Goal: Task Accomplishment & Management: Use online tool/utility

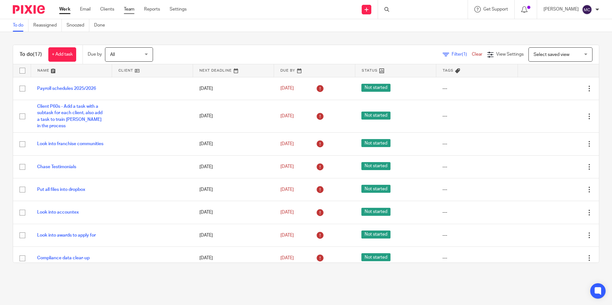
click at [133, 10] on link "Team" at bounding box center [129, 9] width 11 height 6
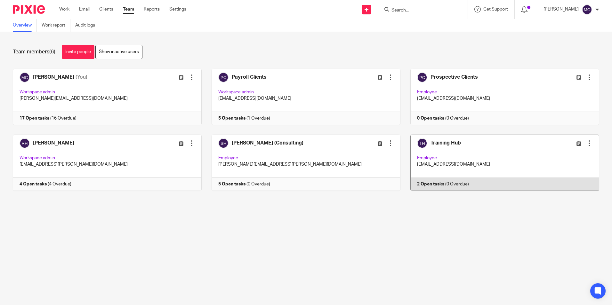
click at [460, 144] on link at bounding box center [499, 163] width 199 height 56
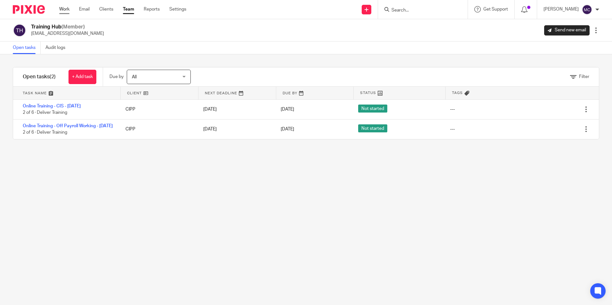
click at [67, 10] on link "Work" at bounding box center [64, 9] width 10 height 6
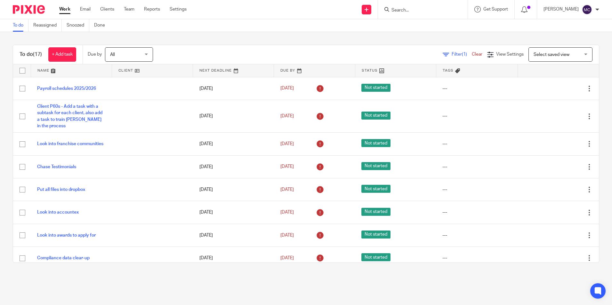
scroll to position [213, 0]
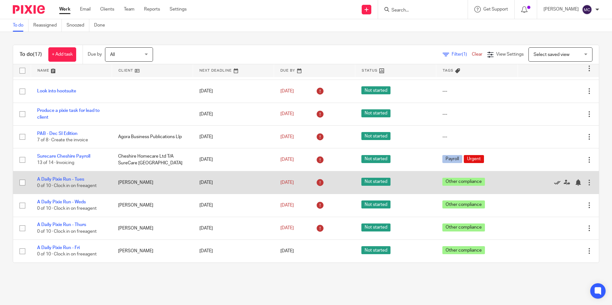
click at [554, 183] on icon at bounding box center [557, 183] width 6 height 6
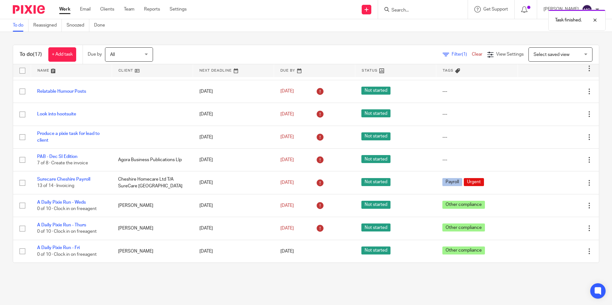
scroll to position [190, 0]
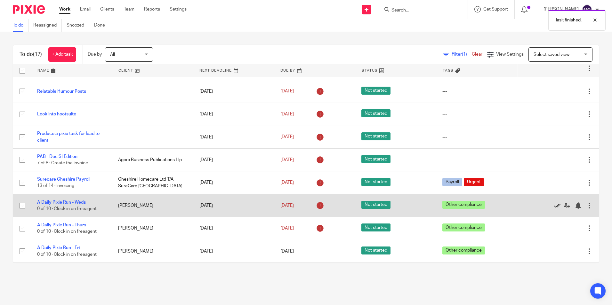
click at [554, 207] on icon at bounding box center [557, 206] width 6 height 6
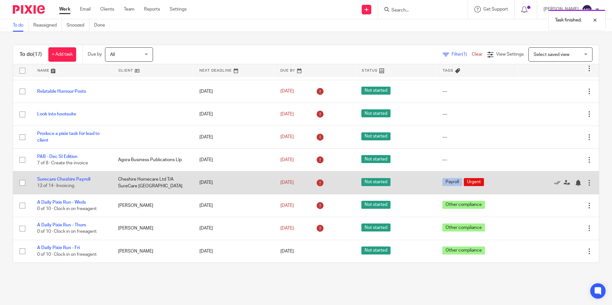
scroll to position [167, 0]
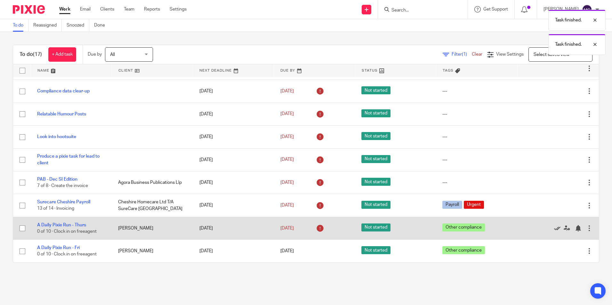
click at [554, 230] on icon at bounding box center [557, 228] width 6 height 6
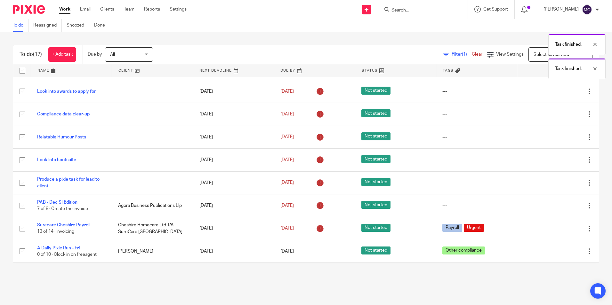
click at [369, 55] on div "Task finished. Task finished. Task finished." at bounding box center [456, 42] width 300 height 73
click at [132, 11] on link "Team" at bounding box center [129, 9] width 11 height 6
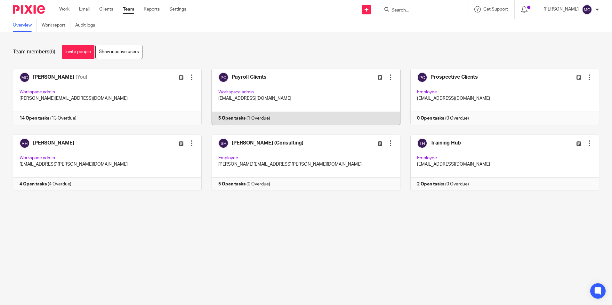
click at [261, 74] on link at bounding box center [301, 97] width 199 height 56
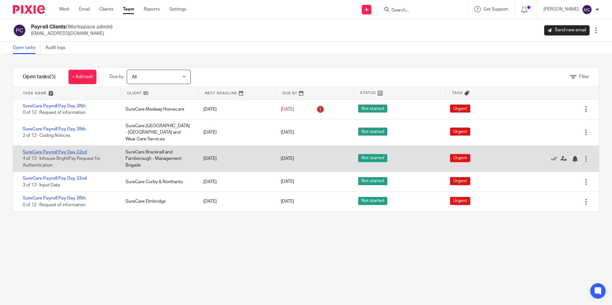
click at [62, 150] on link "SureCare Payroll Pay Day 22nd" at bounding box center [55, 152] width 64 height 4
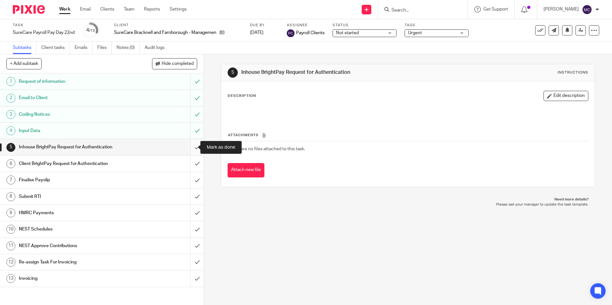
click at [192, 149] on input "submit" at bounding box center [102, 147] width 204 height 16
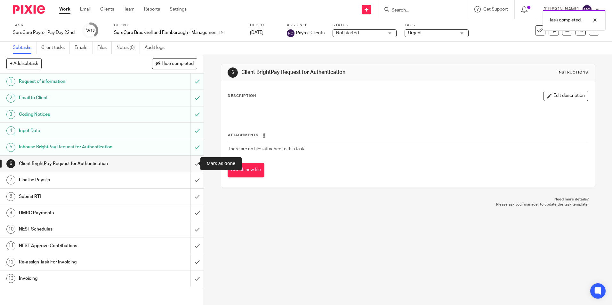
click at [190, 169] on input "submit" at bounding box center [102, 164] width 204 height 16
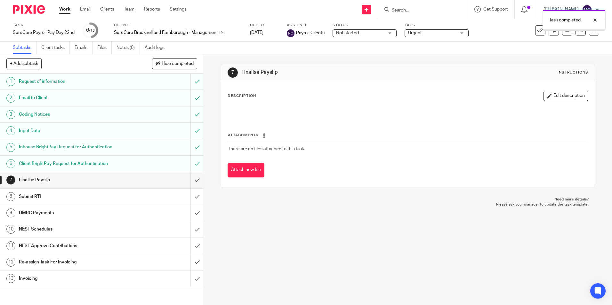
click at [192, 181] on input "submit" at bounding box center [102, 180] width 204 height 16
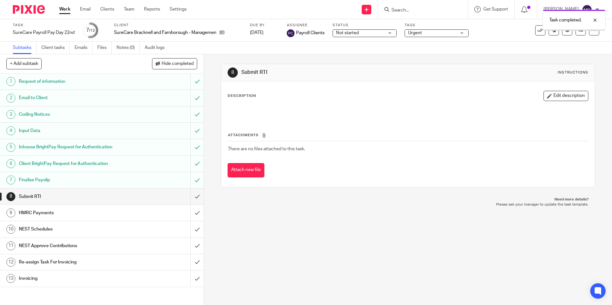
click at [188, 199] on input "submit" at bounding box center [102, 197] width 204 height 16
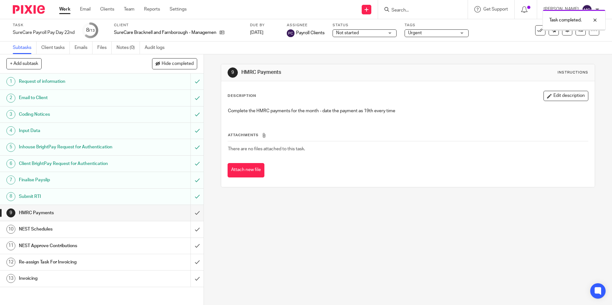
click at [189, 212] on input "submit" at bounding box center [102, 213] width 204 height 16
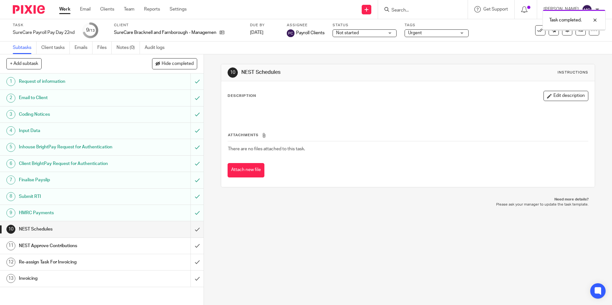
click at [190, 225] on input "submit" at bounding box center [102, 229] width 204 height 16
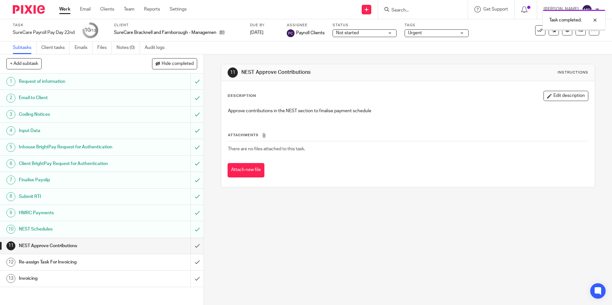
click at [189, 245] on input "submit" at bounding box center [102, 246] width 204 height 16
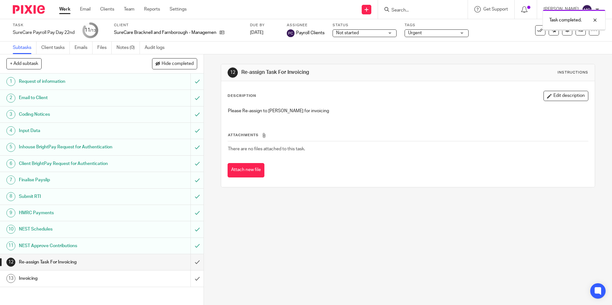
click at [190, 263] on input "submit" at bounding box center [102, 262] width 204 height 16
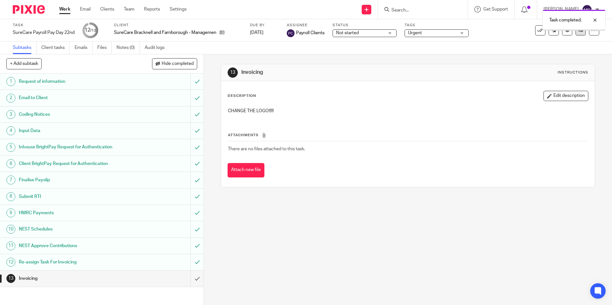
click at [576, 33] on link at bounding box center [580, 30] width 10 height 10
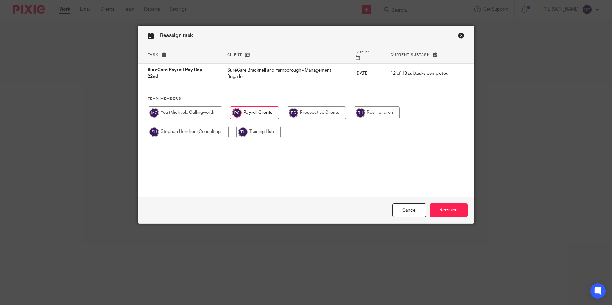
click at [195, 107] on input "radio" at bounding box center [185, 113] width 75 height 13
radio input "true"
click at [446, 206] on input "Reassign" at bounding box center [449, 211] width 38 height 14
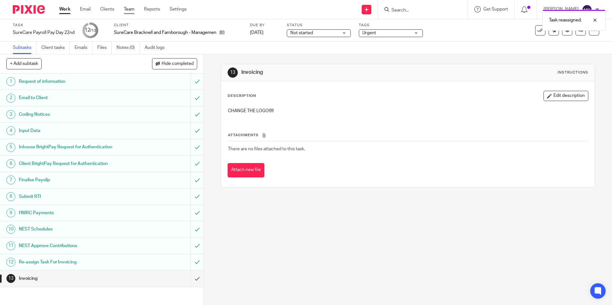
click at [130, 6] on link "Team" at bounding box center [129, 9] width 11 height 6
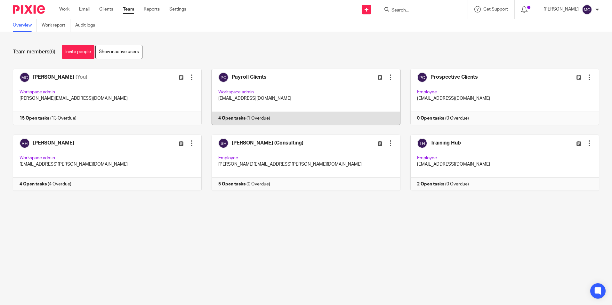
click at [289, 95] on link at bounding box center [301, 97] width 199 height 56
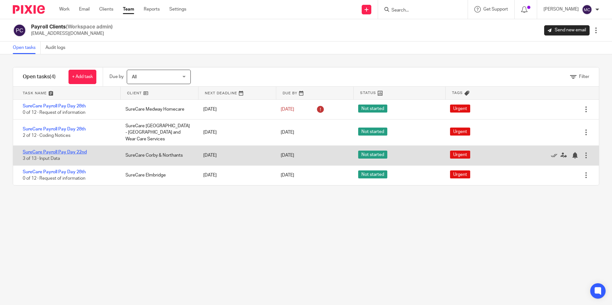
click at [76, 150] on link "SureCare Payroll Pay Day 22nd" at bounding box center [55, 152] width 64 height 4
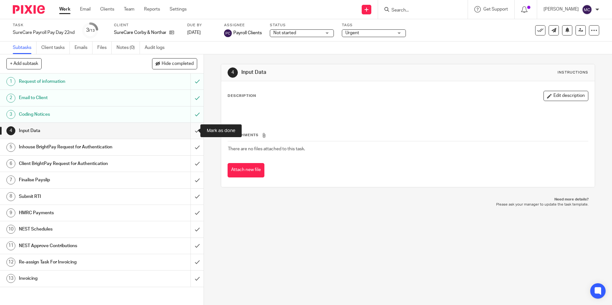
click at [193, 128] on input "submit" at bounding box center [102, 131] width 204 height 16
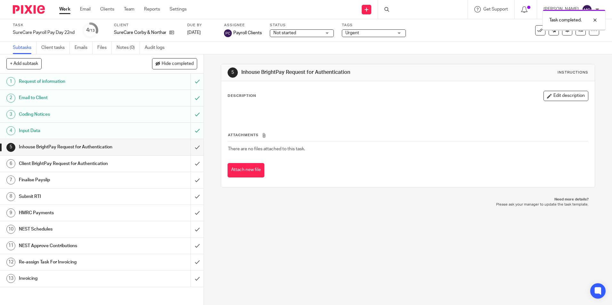
click at [192, 147] on input "submit" at bounding box center [102, 147] width 204 height 16
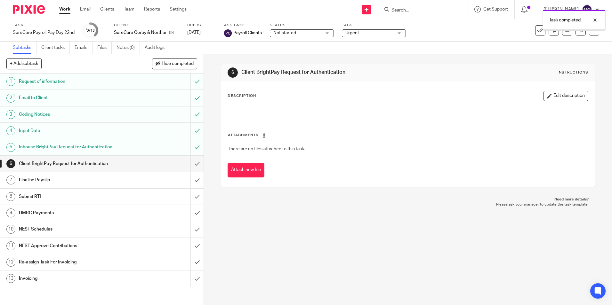
click at [192, 160] on input "submit" at bounding box center [102, 164] width 204 height 16
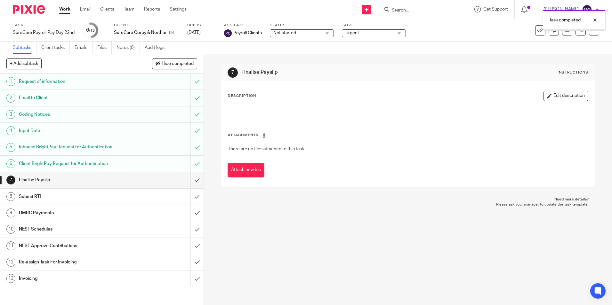
click at [191, 179] on input "submit" at bounding box center [102, 180] width 204 height 16
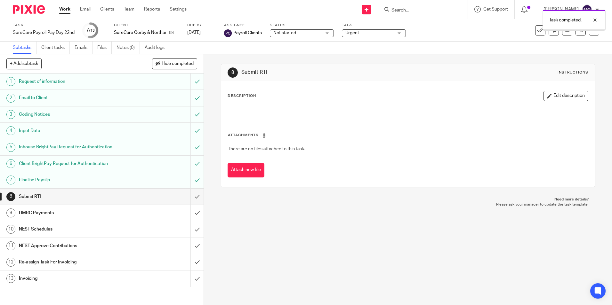
click at [189, 196] on input "submit" at bounding box center [102, 197] width 204 height 16
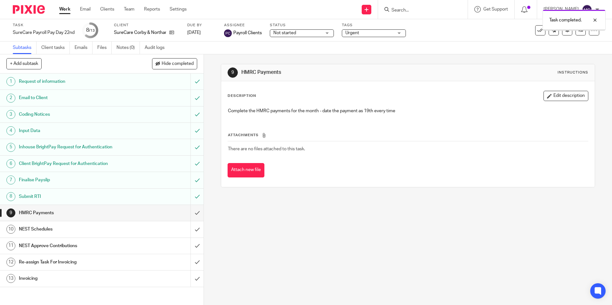
click at [192, 211] on input "submit" at bounding box center [102, 213] width 204 height 16
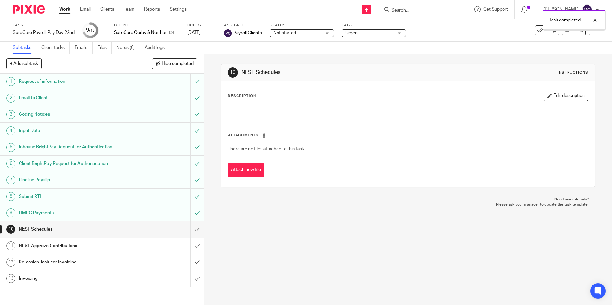
click at [192, 229] on input "submit" at bounding box center [102, 229] width 204 height 16
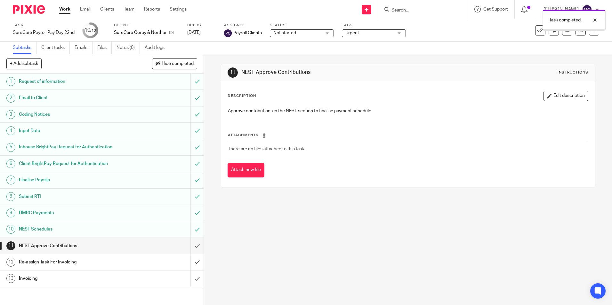
click at [192, 244] on input "submit" at bounding box center [102, 246] width 204 height 16
click at [192, 258] on input "submit" at bounding box center [102, 262] width 204 height 16
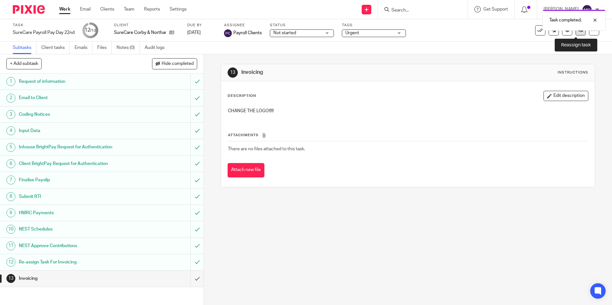
click at [578, 32] on icon at bounding box center [580, 30] width 5 height 5
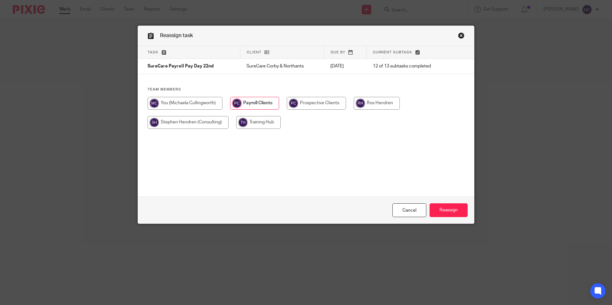
click at [210, 101] on input "radio" at bounding box center [185, 103] width 75 height 13
radio input "true"
click at [438, 209] on input "Reassign" at bounding box center [449, 211] width 38 height 14
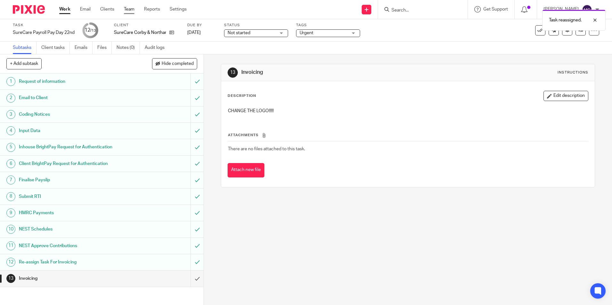
click at [131, 11] on link "Team" at bounding box center [129, 9] width 11 height 6
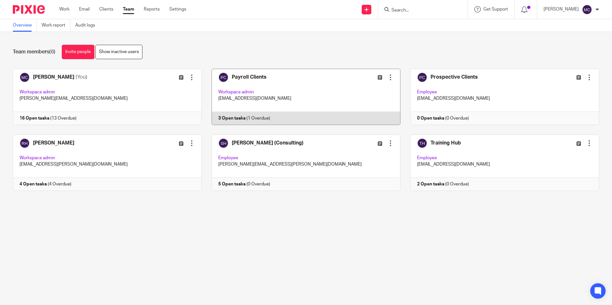
click at [250, 79] on link at bounding box center [301, 97] width 199 height 56
